Goal: Contribute content

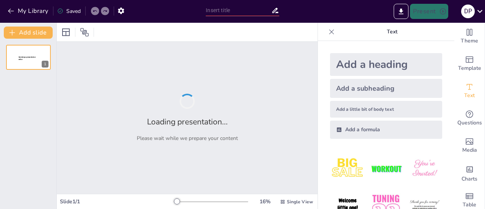
type input "Pendekatan Deep Learning dalam Materi Sad Darsana Agama [DEMOGRAPHIC_DATA] Kela…"
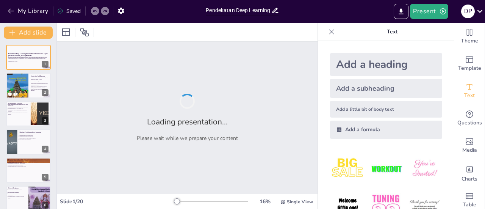
checkbox input "true"
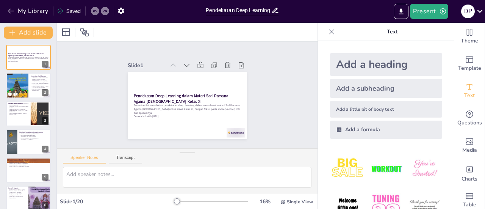
checkbox input "true"
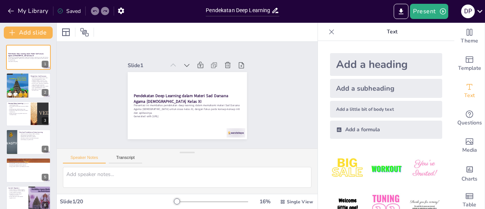
type textarea "Aliran-aliran dalam Sad Darsana merupakan dasar dari pemikiran filosofi [DEMOGR…"
checkbox input "true"
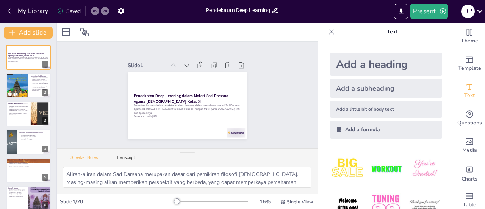
checkbox input "true"
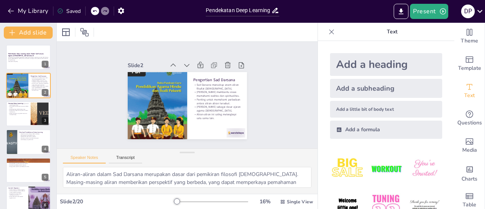
type textarea "Alat digital dapat membantu guru menjelaskan konsep dengan cara yang lebih mena…"
checkbox input "true"
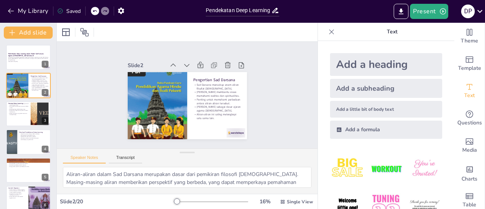
checkbox input "true"
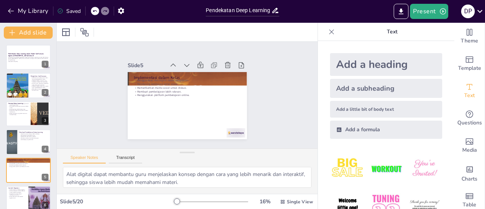
checkbox input "true"
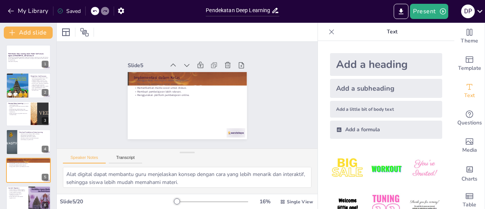
type textarea "Pendekatan ini memungkinkan siswa untuk menggali lebih dalam tentang konsep-kon…"
checkbox input "true"
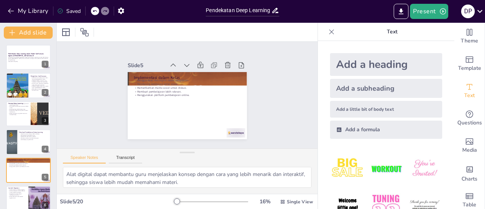
checkbox input "true"
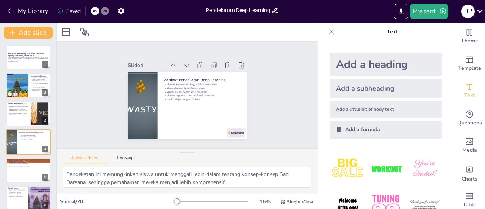
checkbox input "true"
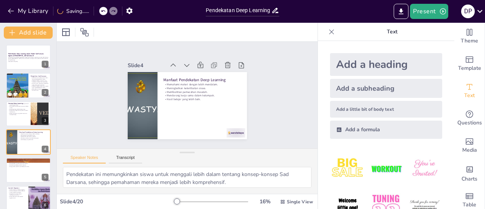
type textarea "Jaringan saraf meniru cara kerja otak manusia dalam memproses informasi, yang m…"
checkbox input "true"
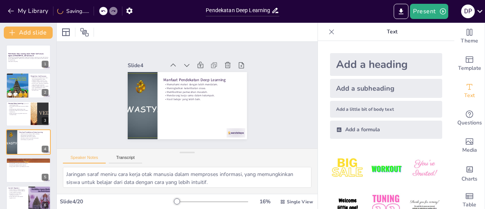
checkbox input "true"
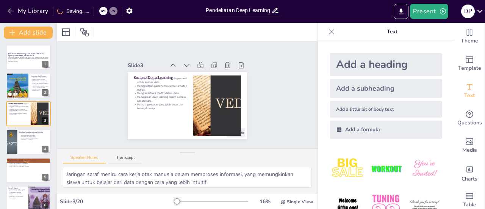
checkbox input "true"
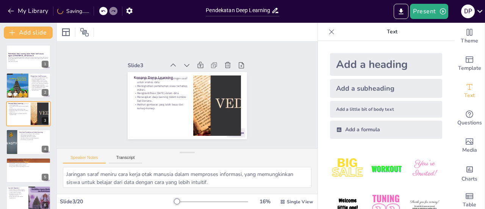
type textarea "Aliran-aliran dalam Sad Darsana merupakan dasar dari pemikiran filosofi [DEMOGR…"
checkbox input "true"
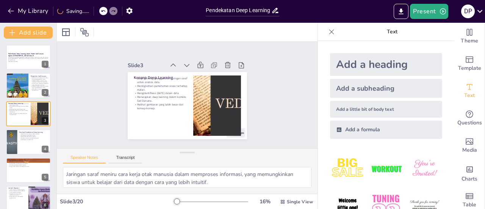
checkbox input "true"
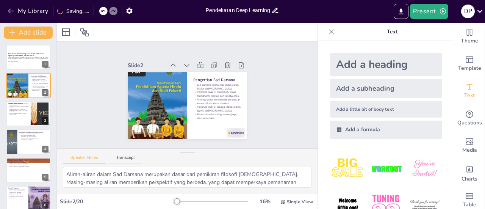
checkbox input "true"
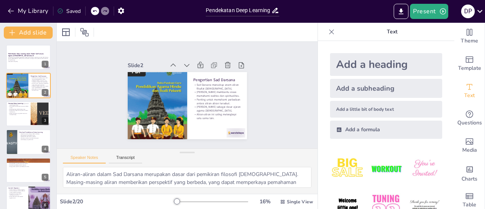
type textarea "Jaringan saraf meniru cara kerja otak manusia dalam memproses informasi, yang m…"
checkbox input "true"
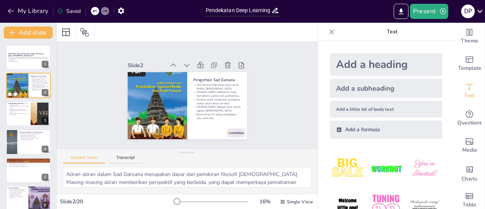
checkbox input "true"
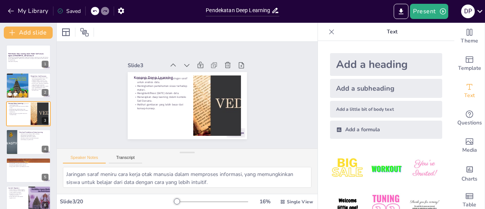
checkbox input "true"
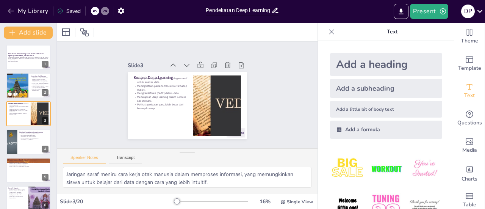
type textarea "Pendekatan ini memungkinkan siswa untuk menggali lebih dalam tentang konsep-kon…"
checkbox input "true"
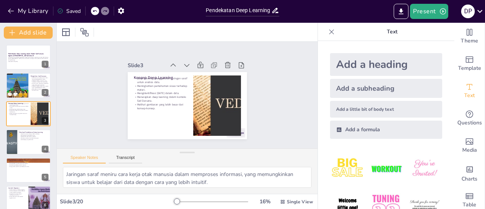
checkbox input "true"
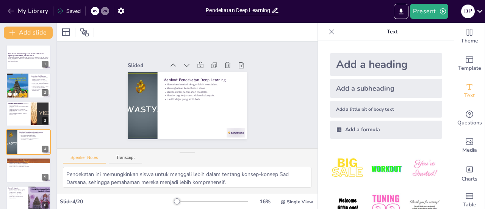
checkbox input "true"
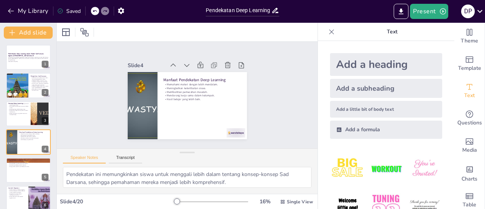
type textarea "Alat digital dapat membantu guru menjelaskan konsep dengan cara yang lebih mena…"
checkbox input "true"
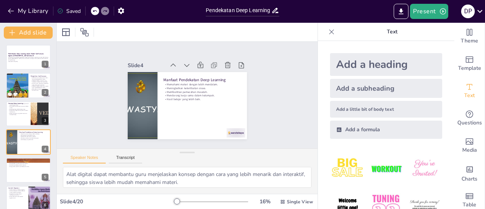
checkbox input "true"
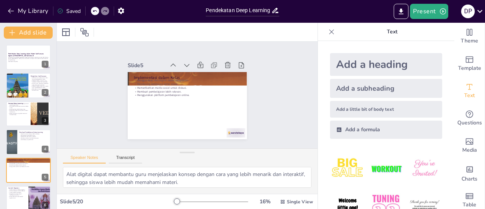
checkbox input "true"
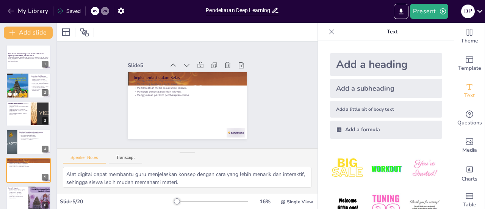
type textarea "Kegiatan analisis teks suci dapat membantu siswa memahami makna dan konteks dar…"
checkbox input "true"
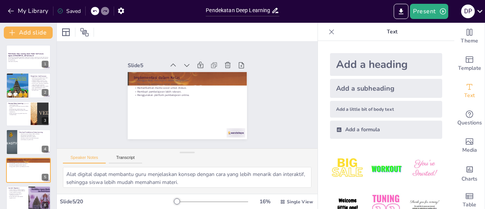
checkbox input "true"
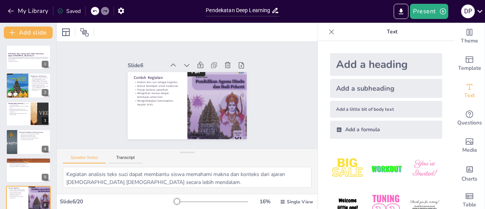
checkbox input "true"
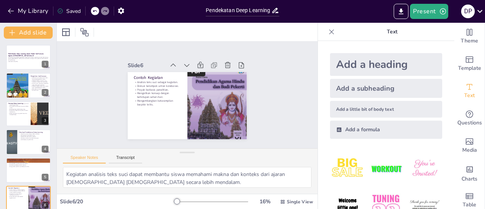
type textarea "Kuis dapat memberikan umpan balik yang cepat dan membantu siswa mengetahui seja…"
checkbox input "true"
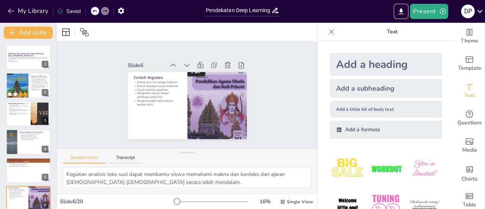
checkbox input "true"
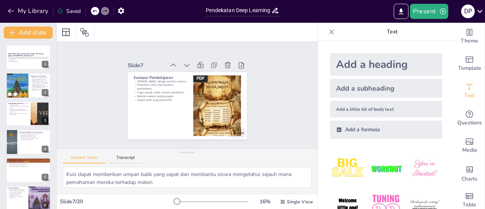
checkbox input "true"
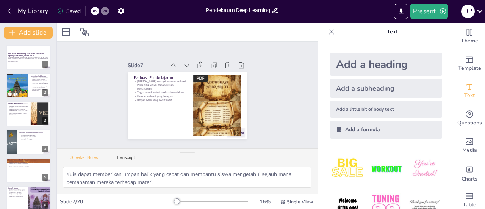
checkbox input "true"
type textarea "Perbedaan tingkat pemahaman antara siswa dapat menyebabkan kesenjangan dalam pe…"
checkbox input "true"
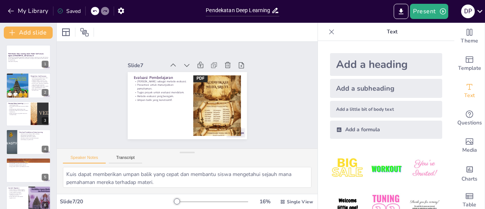
checkbox input "true"
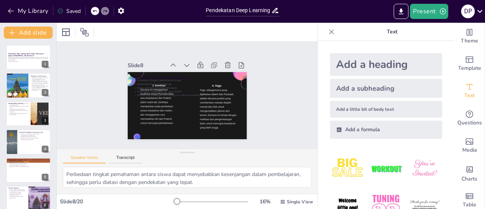
checkbox input "true"
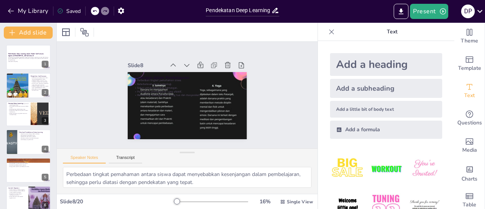
checkbox input "true"
type textarea "Dengan pendekatan ini, siswa dapat memahami materi dengan lebih baik dan mendal…"
checkbox input "true"
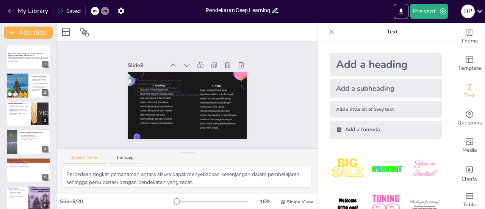
checkbox input "true"
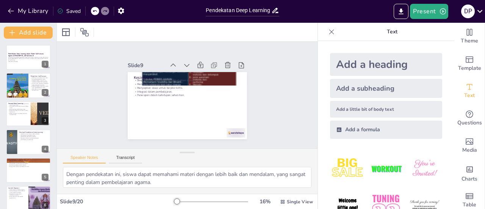
checkbox input "true"
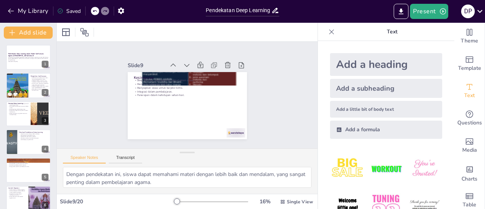
checkbox input "true"
type textarea "Buku teks adalah sumber yang penting untuk memahami dasar-dasar Sad Darsana dan…"
checkbox input "true"
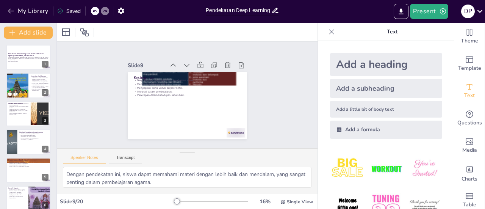
checkbox input "true"
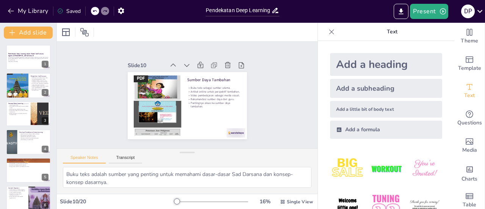
checkbox input "true"
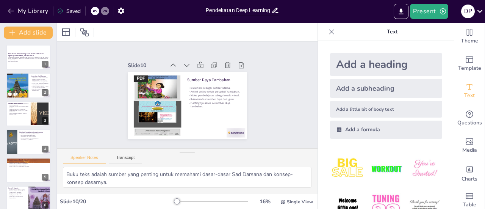
checkbox input "true"
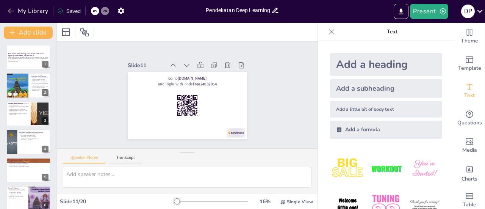
checkbox input "true"
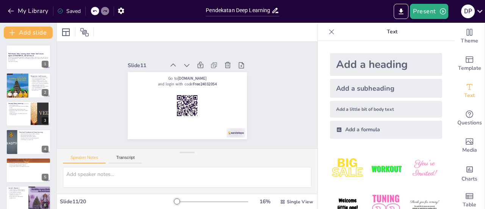
checkbox input "true"
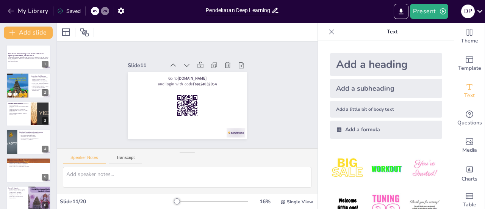
checkbox input "true"
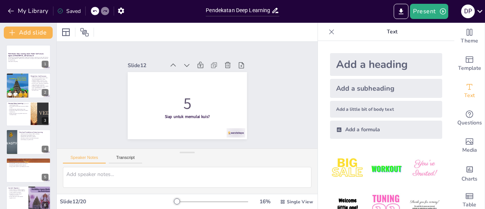
type textarea "Jawaban yang benar adalah "Enam aliran filsafat [DEMOGRAPHIC_DATA]" yang dijela…"
checkbox input "true"
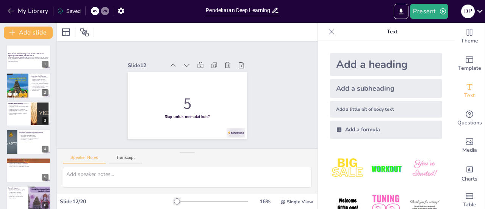
checkbox input "true"
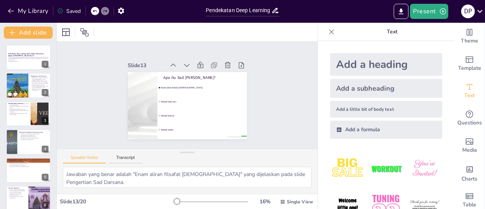
type textarea "Jawaban yang benar adalah "Meningkatkan keterlibatan" yang dijelaskan pada slid…"
checkbox input "true"
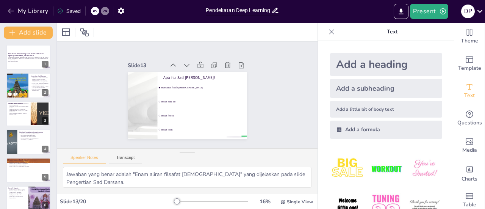
checkbox input "true"
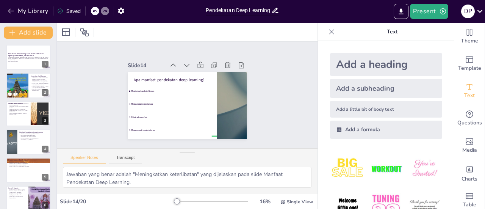
checkbox input "true"
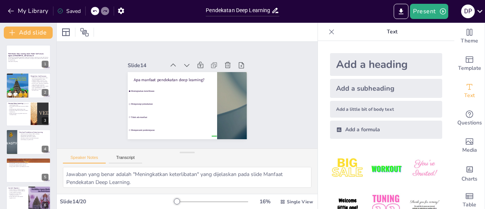
checkbox input "true"
type textarea "Jawaban yang benar adalah "Enam aliran filsafat [DEMOGRAPHIC_DATA]" yang dijela…"
checkbox input "true"
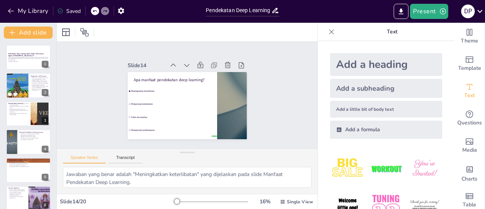
checkbox input "true"
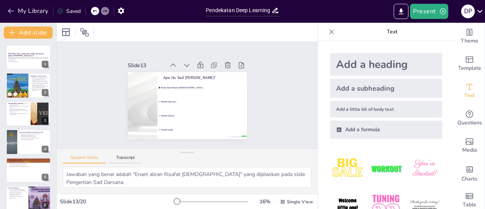
checkbox input "true"
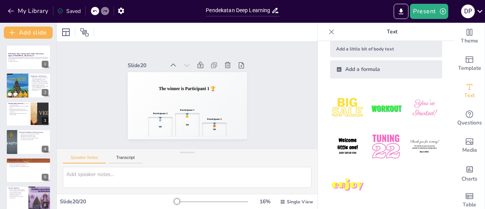
scroll to position [62, 0]
